Goal: Check status: Check status

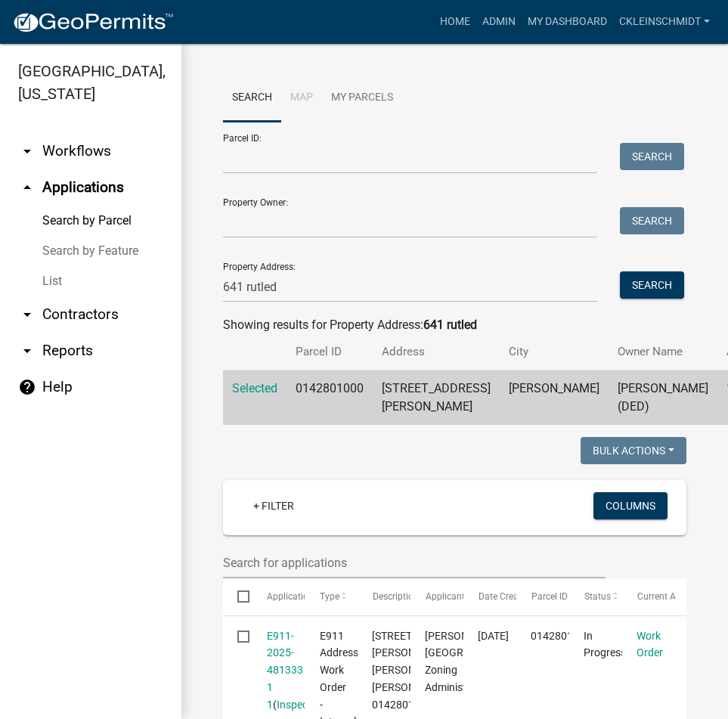
scroll to position [342, 0]
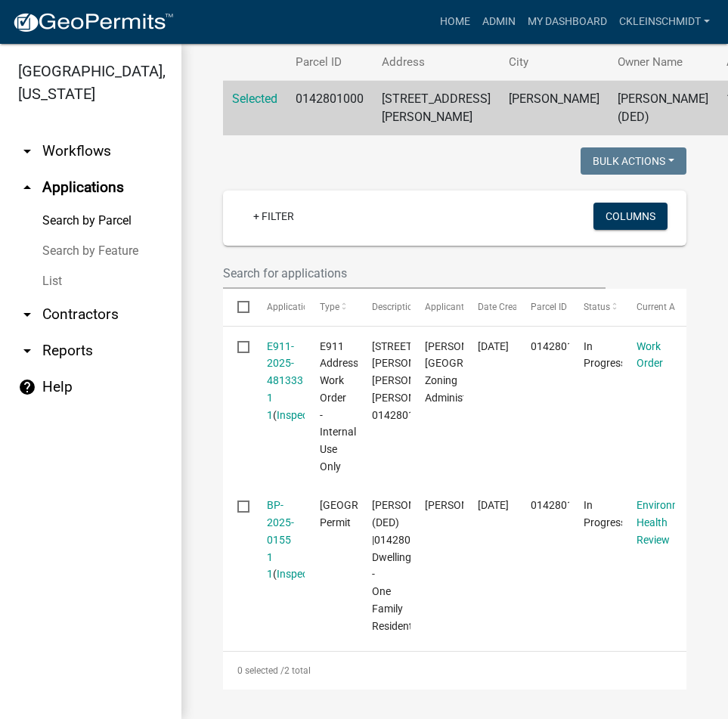
click at [97, 236] on link "Search by Feature" at bounding box center [90, 251] width 181 height 30
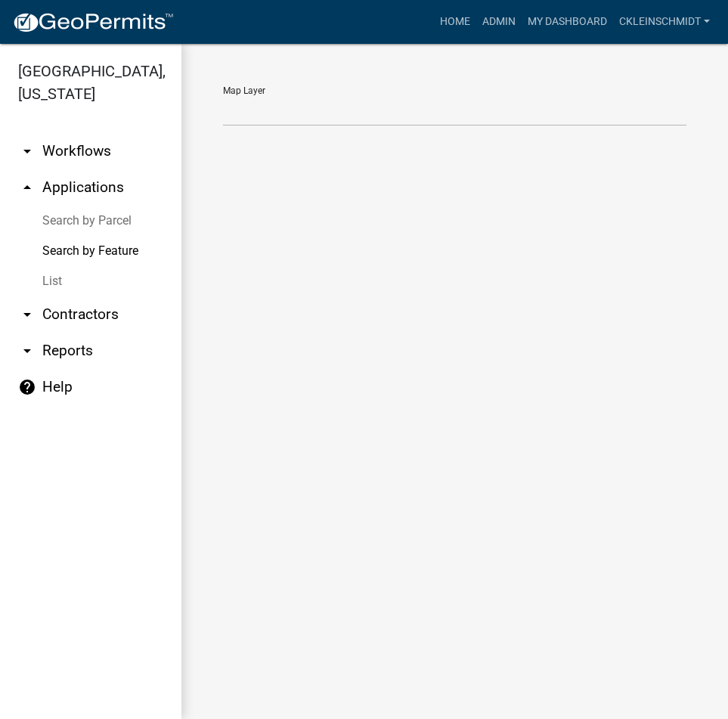
click at [87, 206] on link "Search by Parcel" at bounding box center [90, 221] width 181 height 30
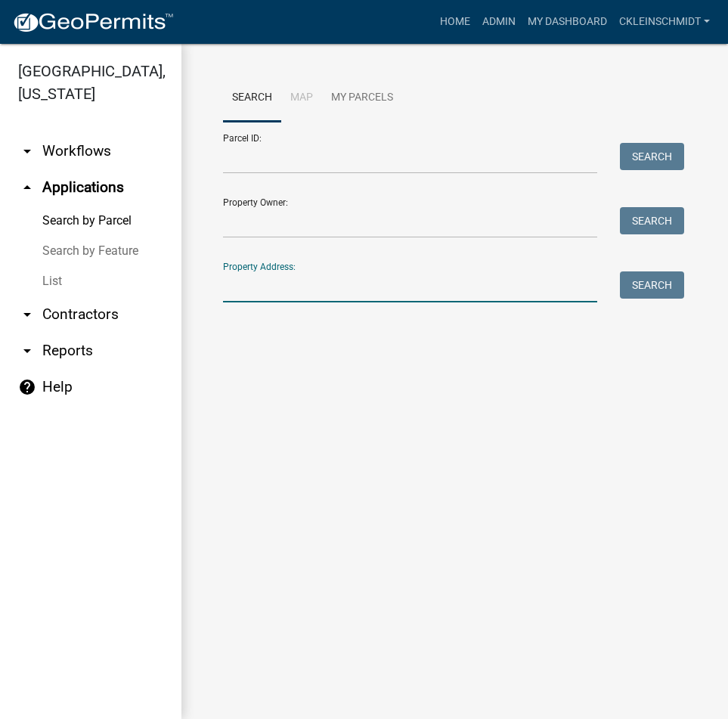
click at [336, 295] on input "Property Address:" at bounding box center [410, 286] width 374 height 31
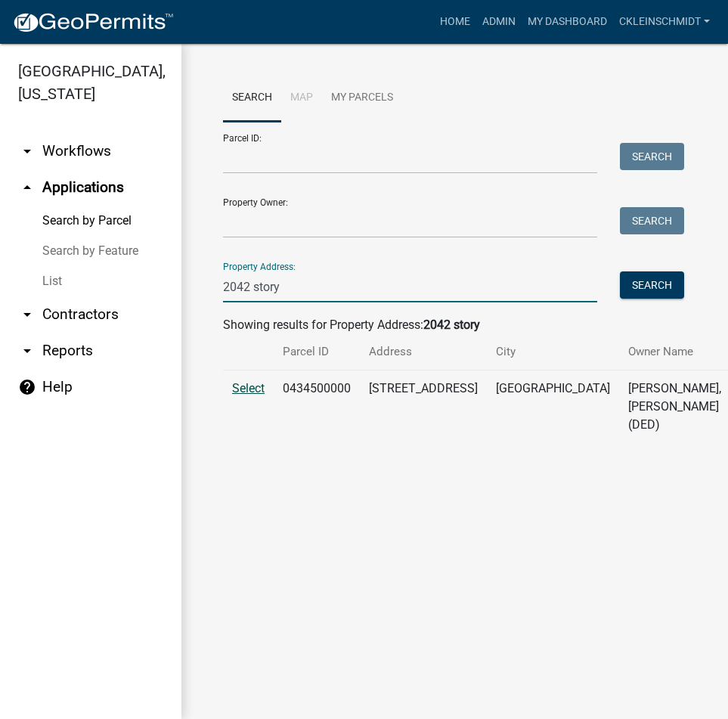
type input "2042 story"
click at [250, 394] on span "Select" at bounding box center [248, 388] width 32 height 14
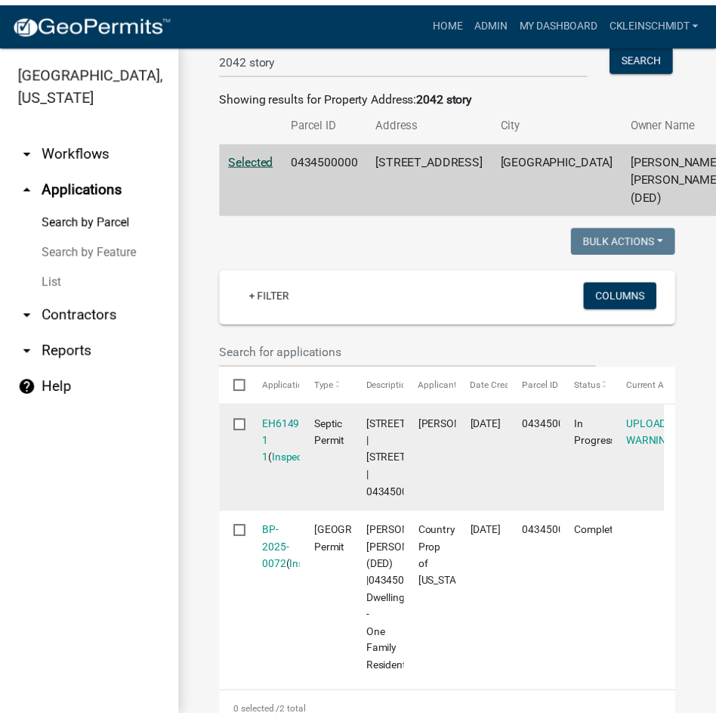
scroll to position [394, 0]
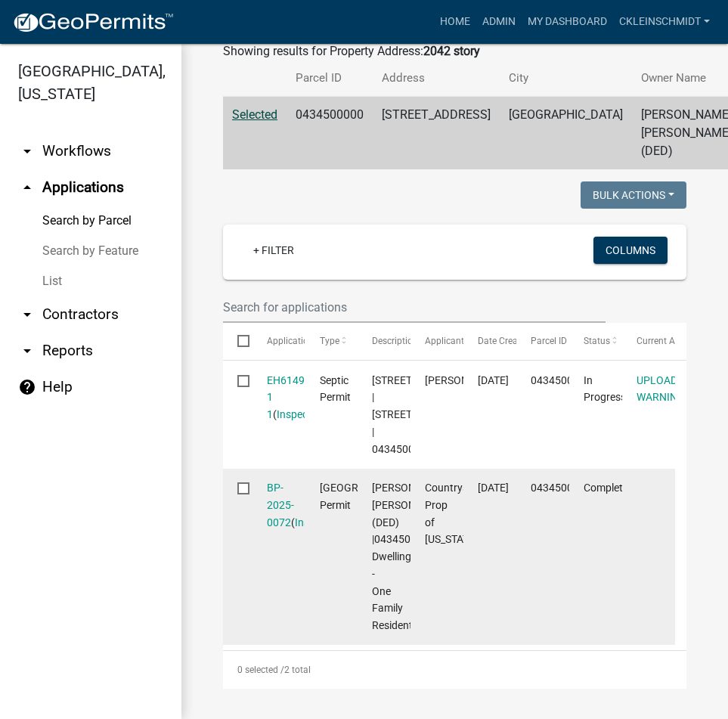
click at [293, 469] on datatable-body-cell "BP-2025-0072 ( Inspections )" at bounding box center [278, 557] width 53 height 177
click at [273, 493] on link "BP-2025-0072" at bounding box center [280, 504] width 27 height 47
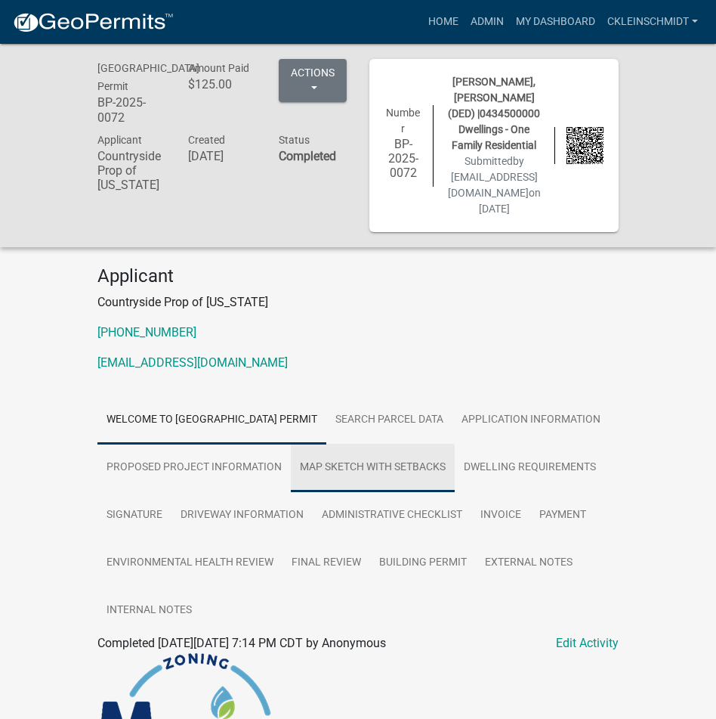
click at [455, 460] on link "Map Sketch with Setbacks" at bounding box center [373, 468] width 164 height 48
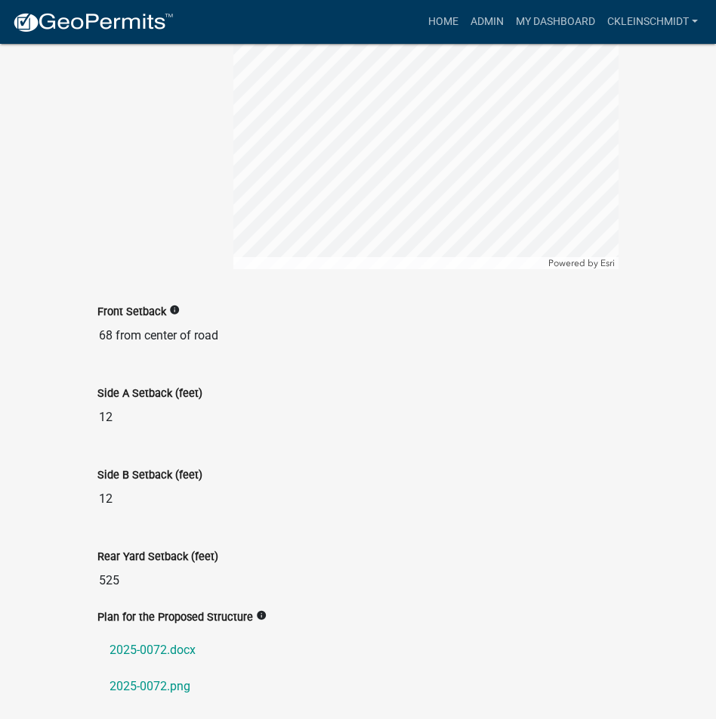
scroll to position [1106, 0]
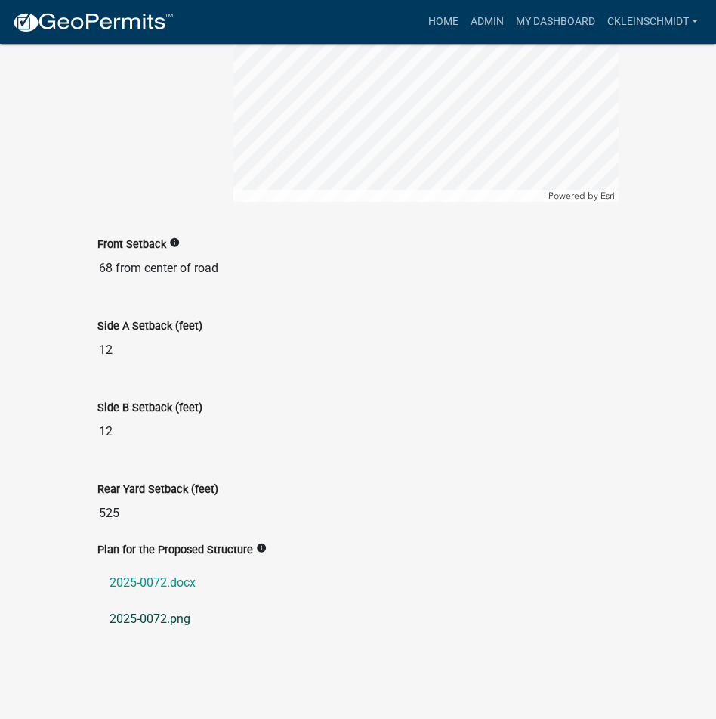
click at [165, 620] on link "2025-0072.png" at bounding box center [357, 619] width 521 height 36
click at [145, 580] on link "2025-0072.docx" at bounding box center [357, 583] width 521 height 36
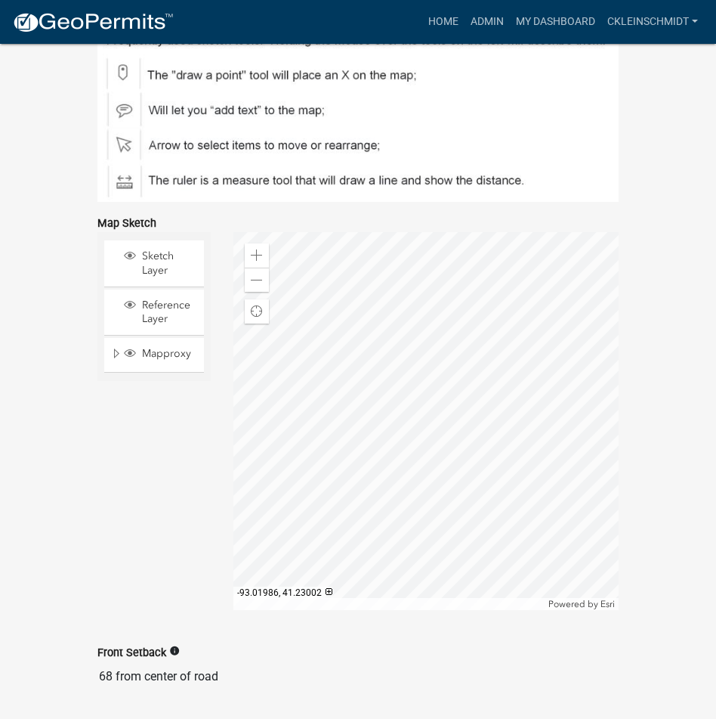
scroll to position [502, 0]
